Goal: Obtain resource: Download file/media

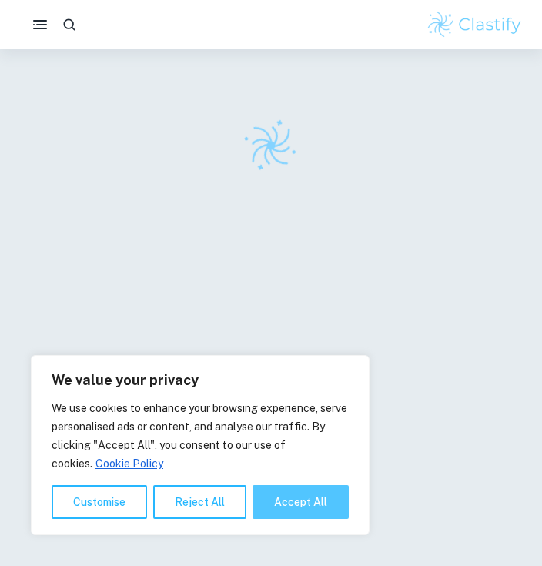
click at [272, 515] on button "Accept All" at bounding box center [300, 502] width 96 height 34
checkbox input "true"
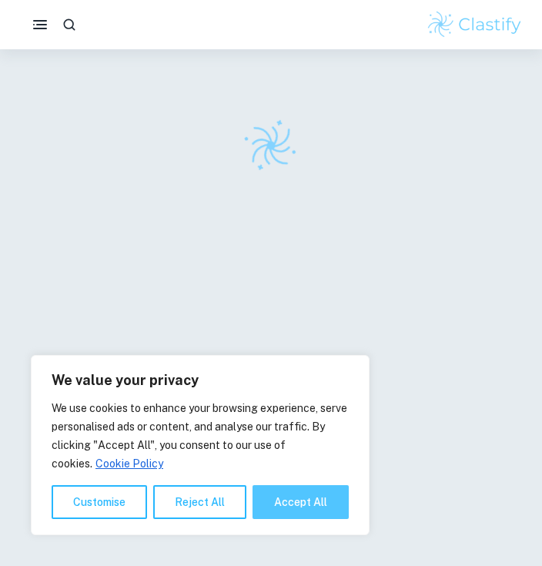
checkbox input "true"
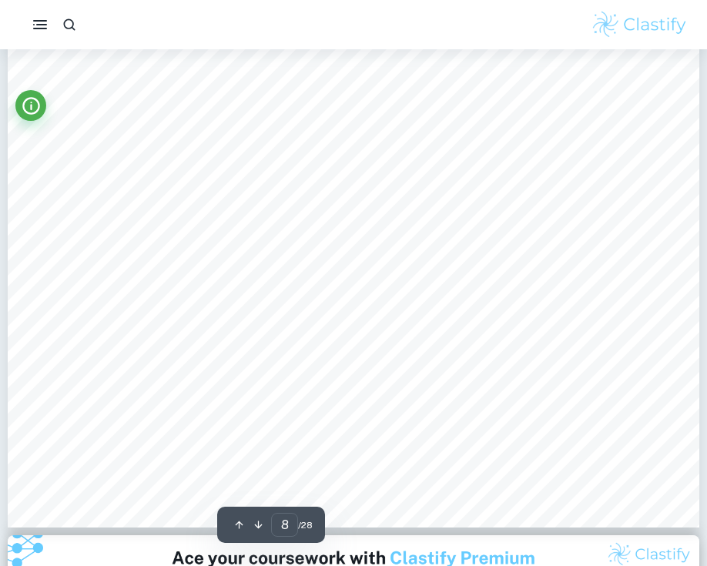
scroll to position [7635, 0]
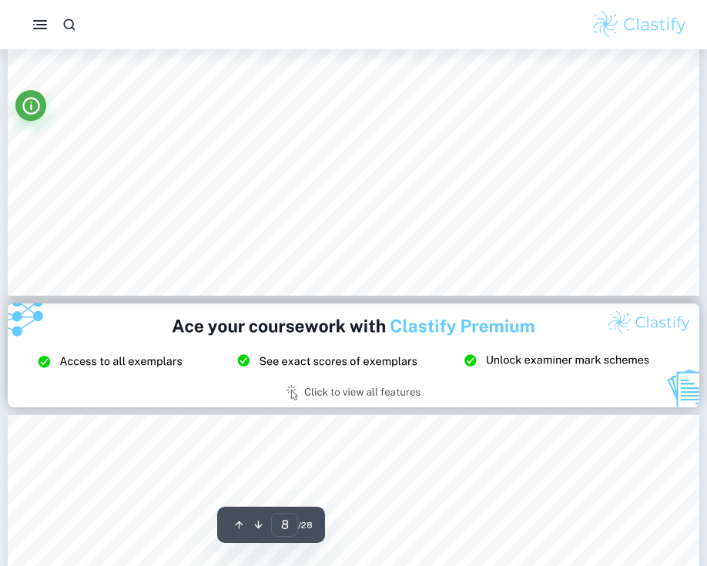
type input "9"
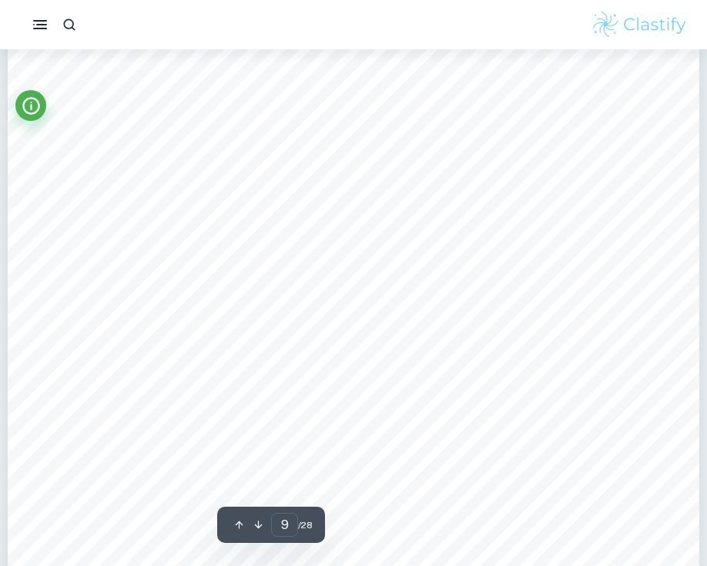
scroll to position [8672, 0]
